Goal: Navigation & Orientation: Find specific page/section

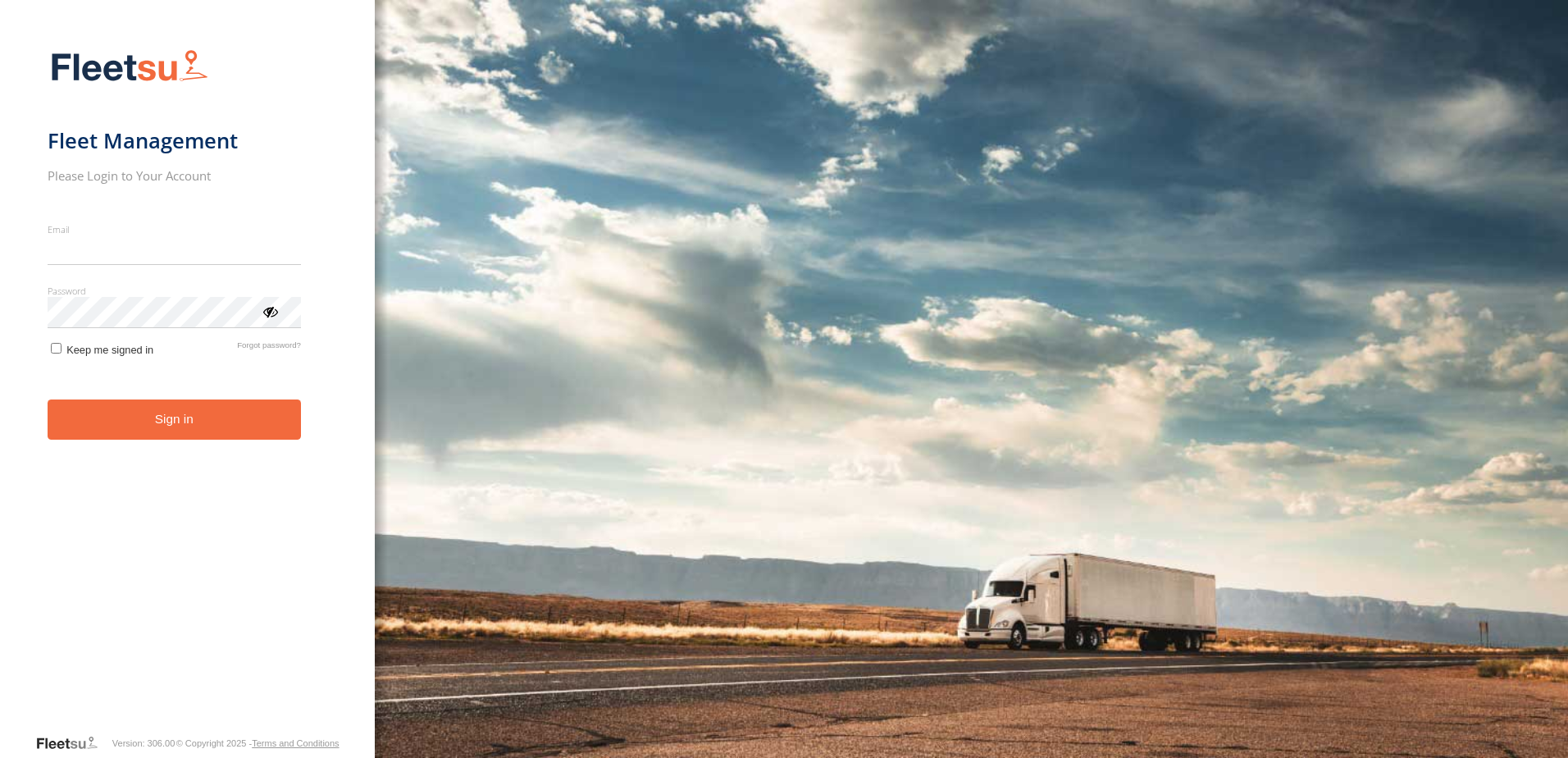
type input "**********"
click at [168, 436] on button "Sign in" at bounding box center [175, 419] width 253 height 40
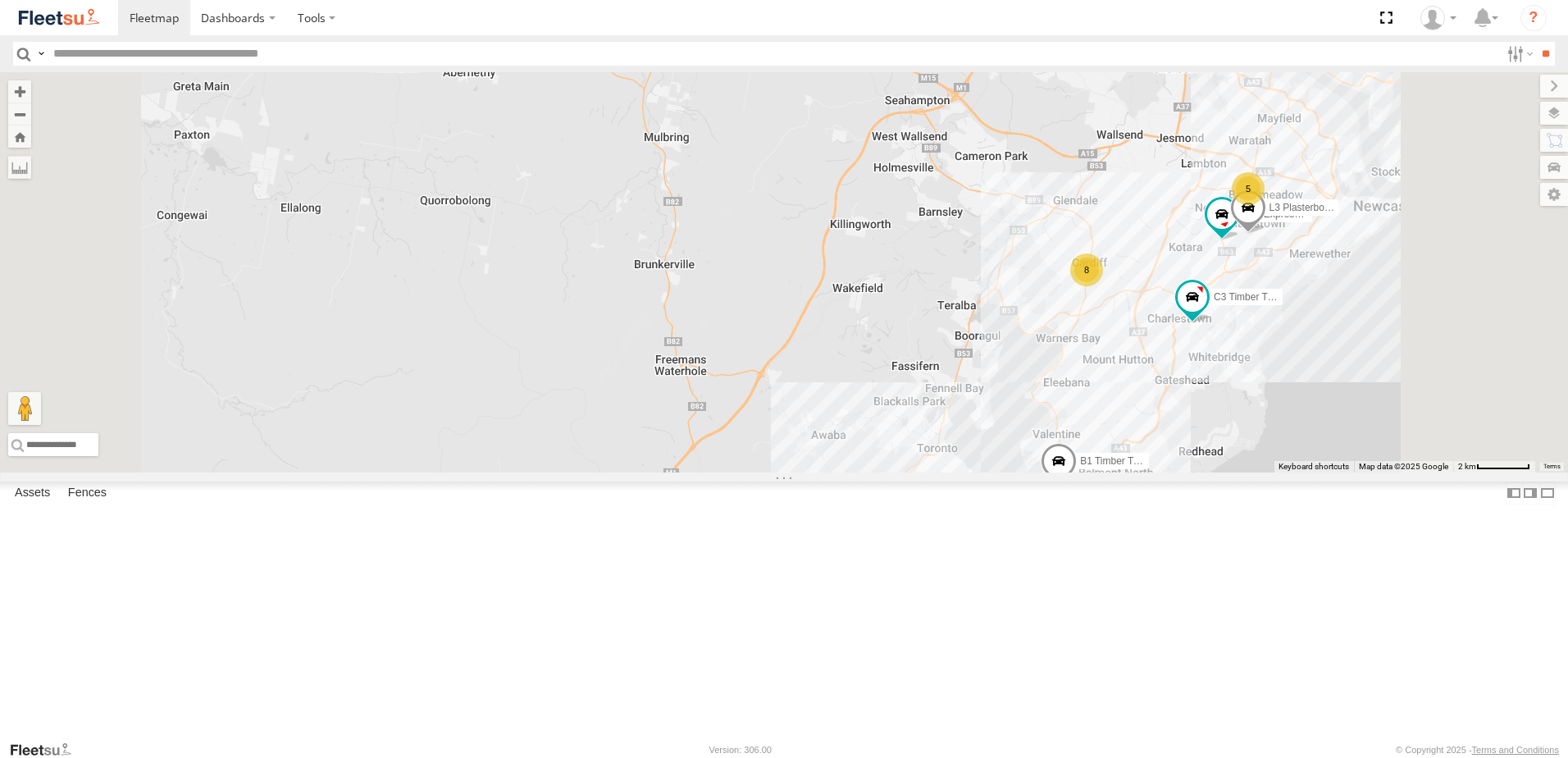
scroll to position [328, 0]
click at [0, 0] on div "L3 Plasterboard Truck" at bounding box center [0, 0] width 0 height 0
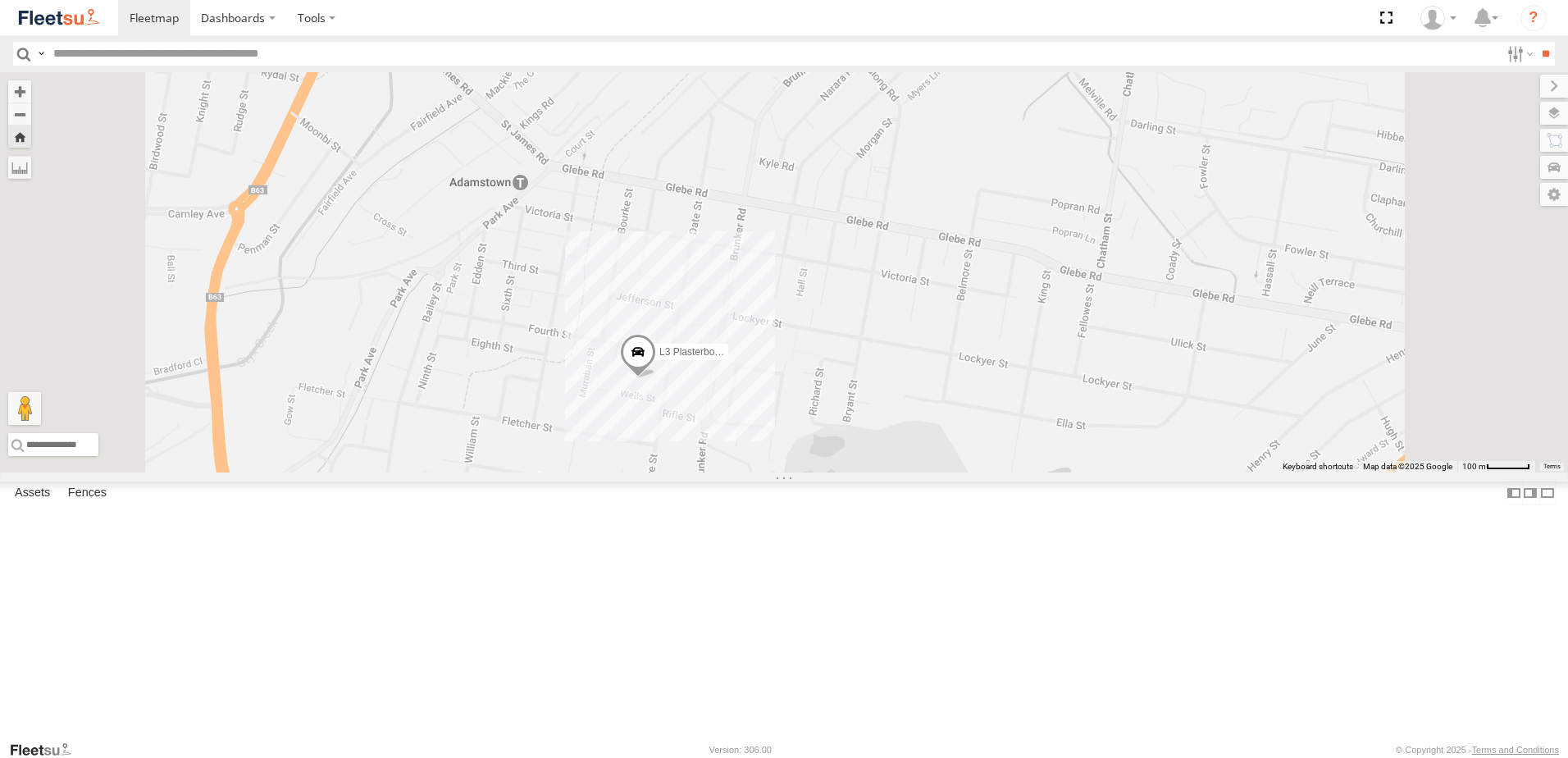
scroll to position [164, 0]
click at [0, 0] on div "B3 Transfer Truck" at bounding box center [0, 0] width 0 height 0
